Goal: Register for event/course

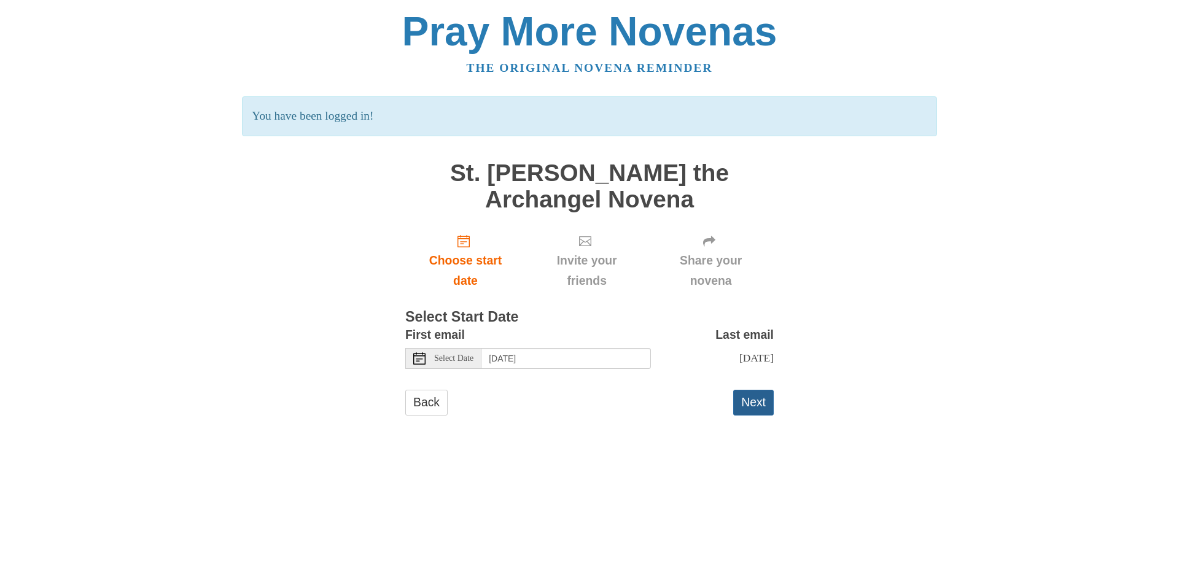
click at [753, 411] on button "Next" at bounding box center [753, 402] width 41 height 25
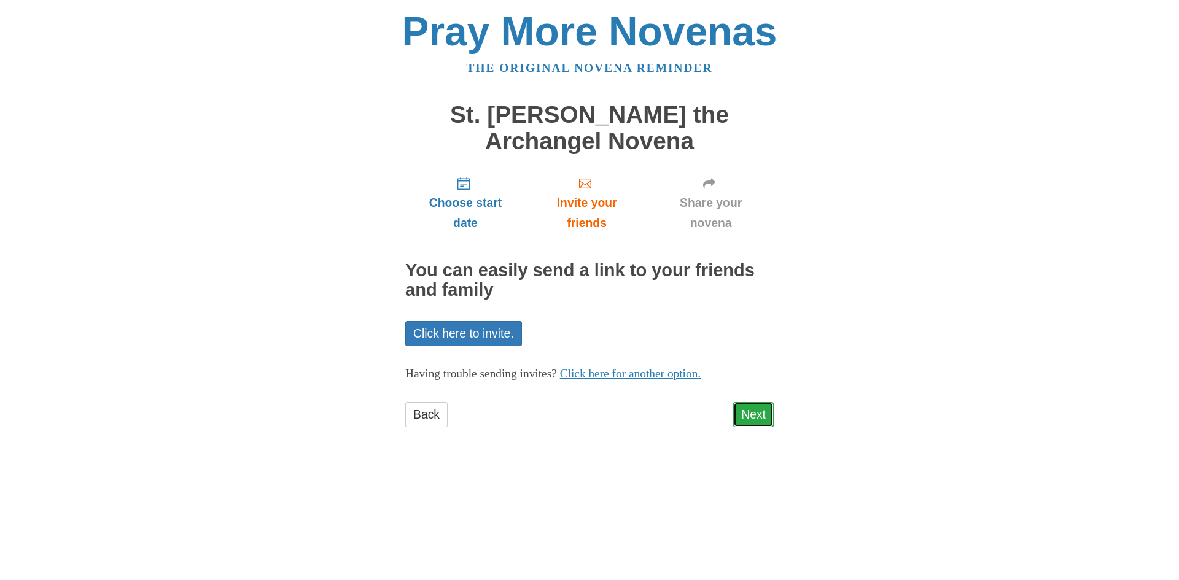
click at [751, 411] on link "Next" at bounding box center [753, 414] width 41 height 25
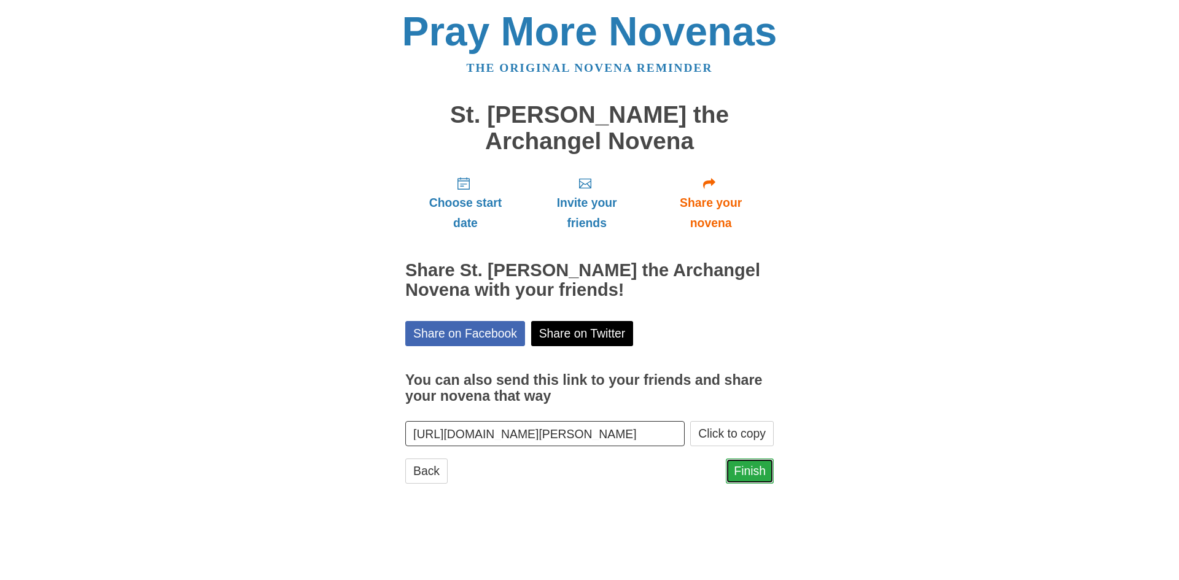
click at [751, 464] on link "Finish" at bounding box center [750, 471] width 48 height 25
